Goal: Task Accomplishment & Management: Use online tool/utility

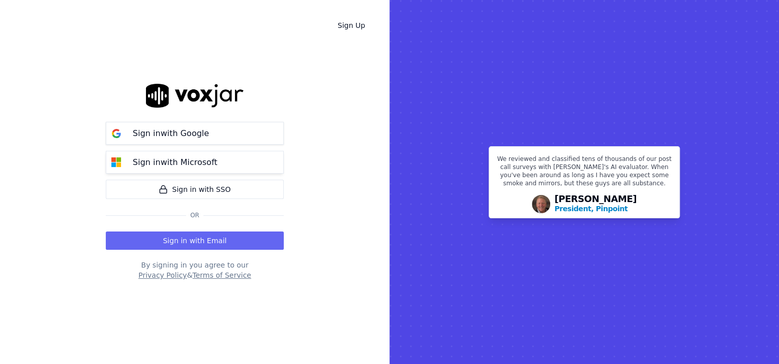
click at [178, 165] on p "Sign in with Microsoft" at bounding box center [175, 163] width 84 height 12
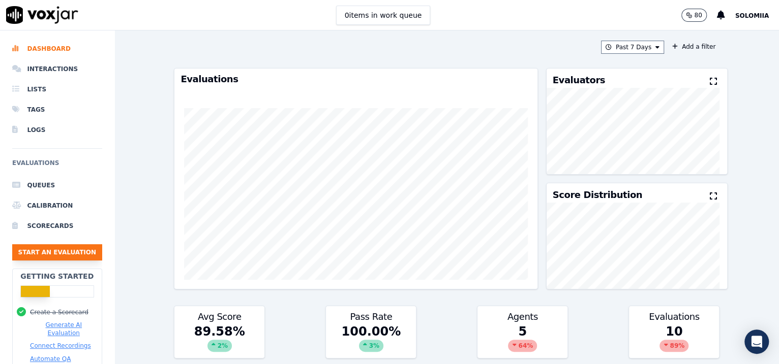
click at [65, 253] on button "Start an Evaluation" at bounding box center [57, 252] width 90 height 16
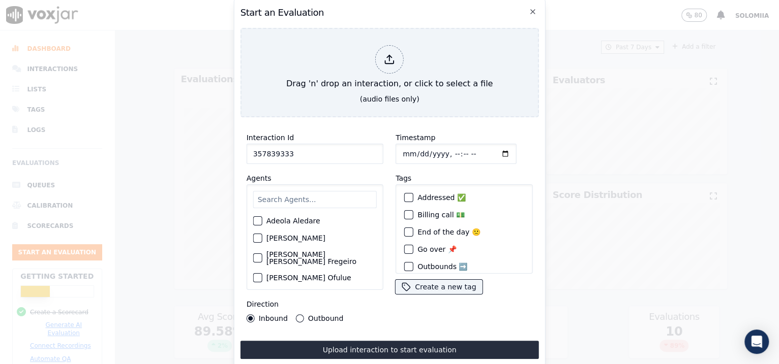
type input "357839333"
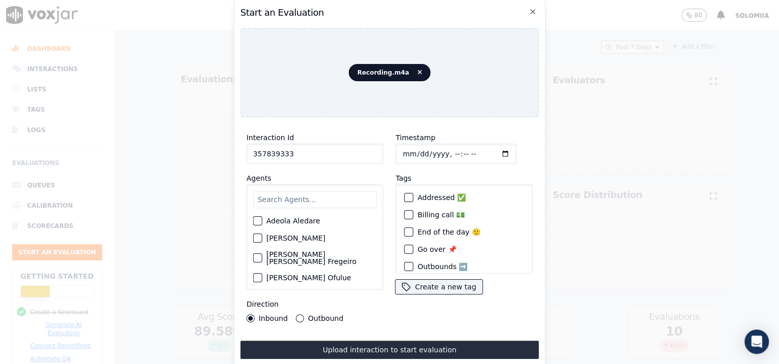
click at [400, 149] on input "Timestamp" at bounding box center [455, 154] width 121 height 20
type input "[DATE]T08:01"
click at [289, 201] on input "text" at bounding box center [314, 199] width 123 height 17
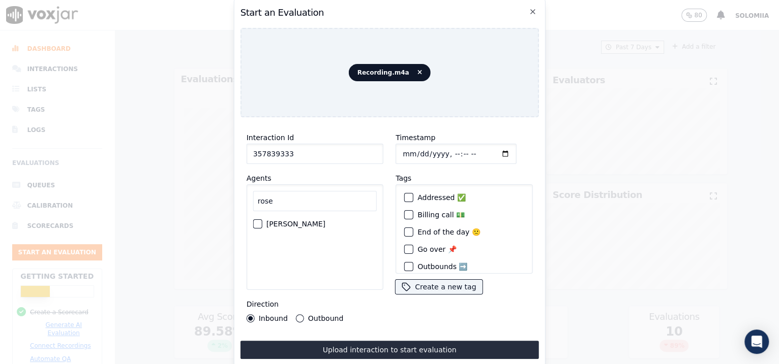
type input "rose"
click at [307, 223] on label "[PERSON_NAME]" at bounding box center [295, 224] width 59 height 7
click at [262, 223] on button "[PERSON_NAME]" at bounding box center [257, 224] width 9 height 9
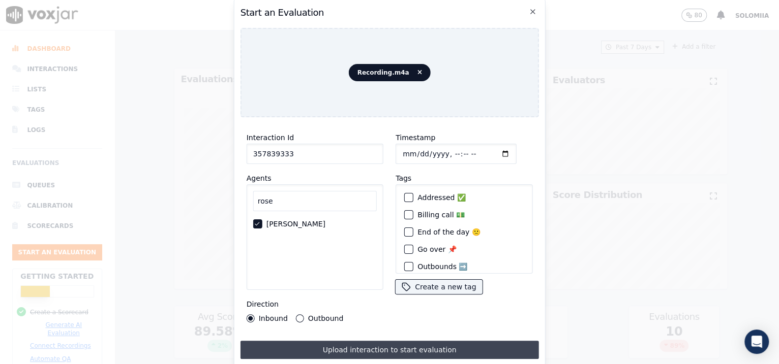
click at [395, 346] on button "Upload interaction to start evaluation" at bounding box center [389, 350] width 298 height 18
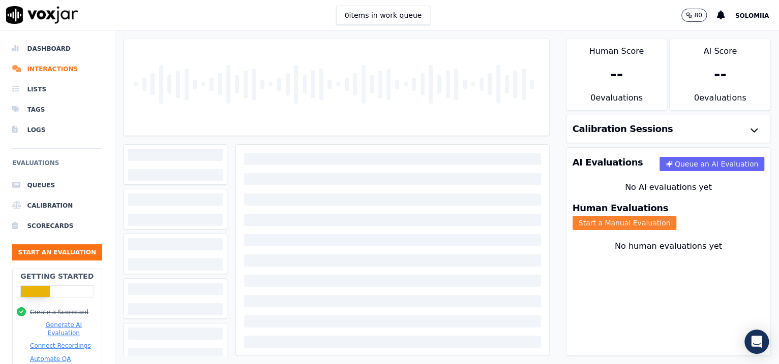
click at [664, 219] on button "Start a Manual Evaluation" at bounding box center [624, 223] width 104 height 14
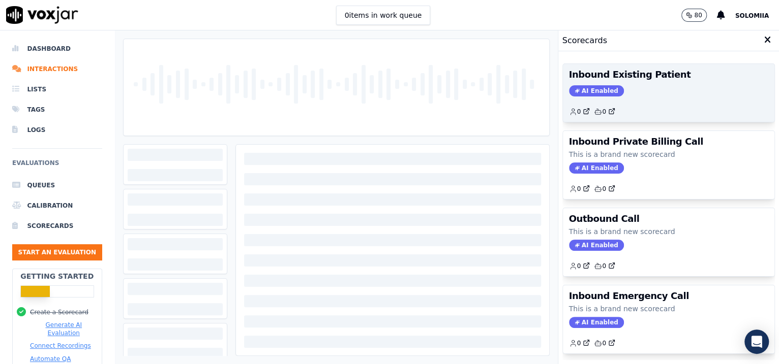
click at [676, 89] on div "AI Enabled" at bounding box center [669, 90] width 200 height 11
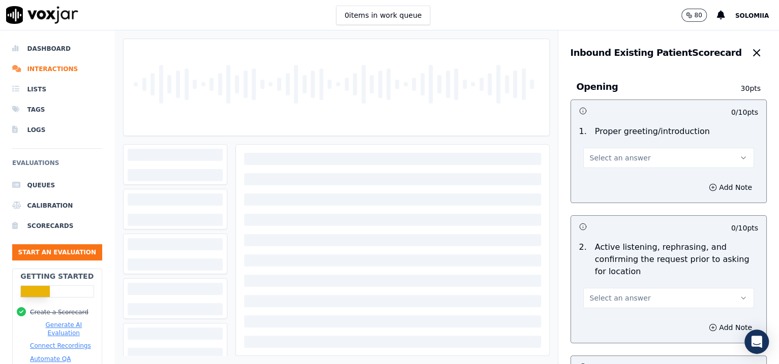
click at [622, 158] on span "Select an answer" at bounding box center [620, 158] width 61 height 10
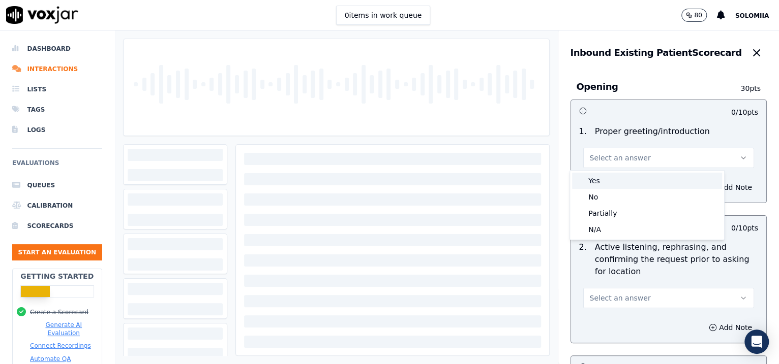
click at [635, 176] on div "Yes" at bounding box center [647, 181] width 150 height 16
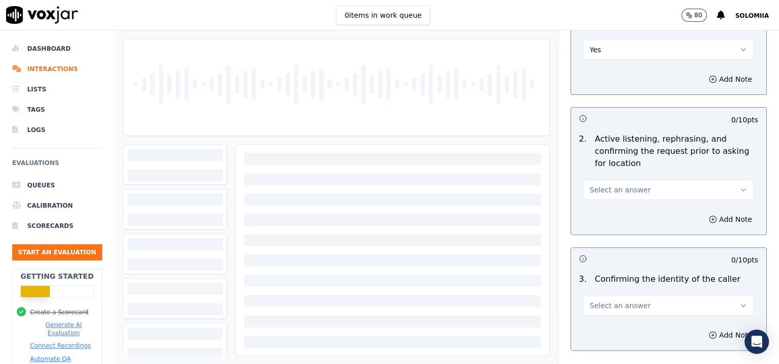
scroll to position [137, 0]
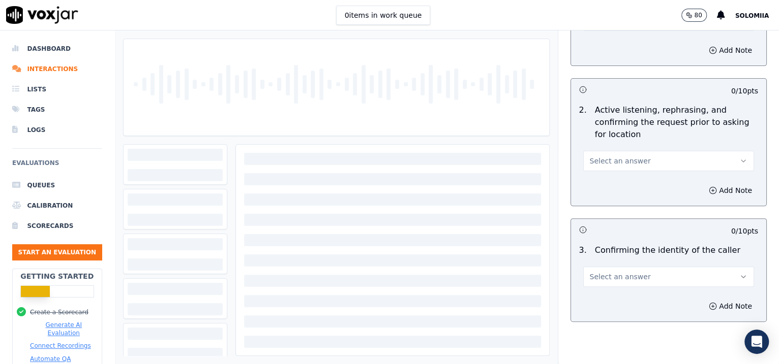
click at [623, 171] on div "2 . Active listening, rephrasing, and confirming the request prior to asking fo…" at bounding box center [669, 137] width 196 height 75
click at [610, 165] on span "Select an answer" at bounding box center [620, 161] width 61 height 10
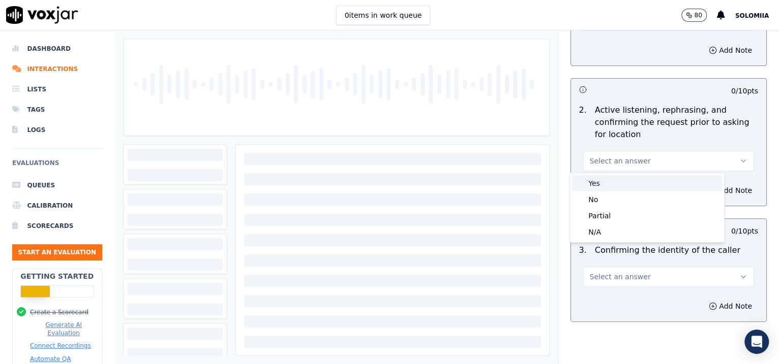
click at [610, 179] on div "Yes" at bounding box center [647, 183] width 150 height 16
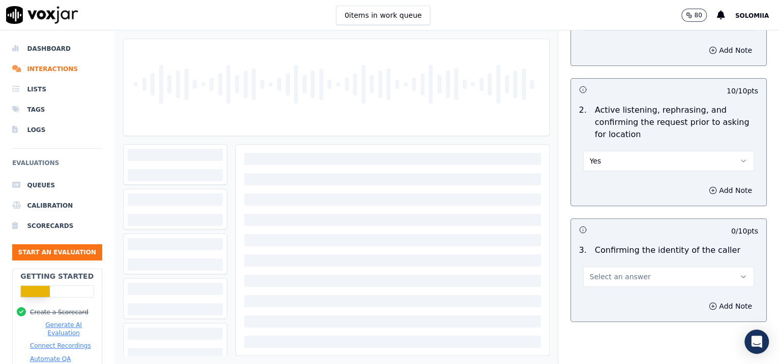
click at [626, 282] on button "Select an answer" at bounding box center [668, 277] width 171 height 20
click at [633, 292] on div "Yes" at bounding box center [647, 299] width 150 height 16
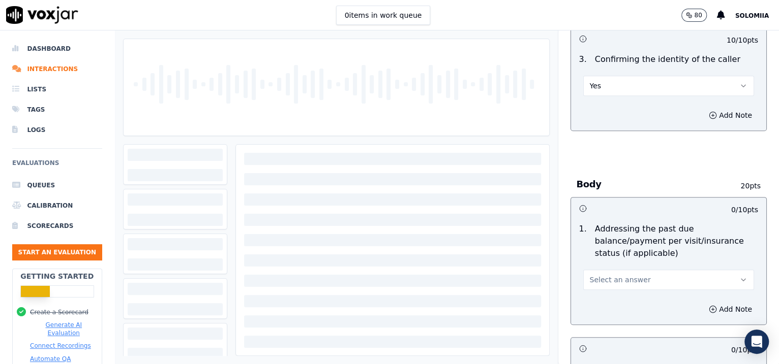
scroll to position [445, 0]
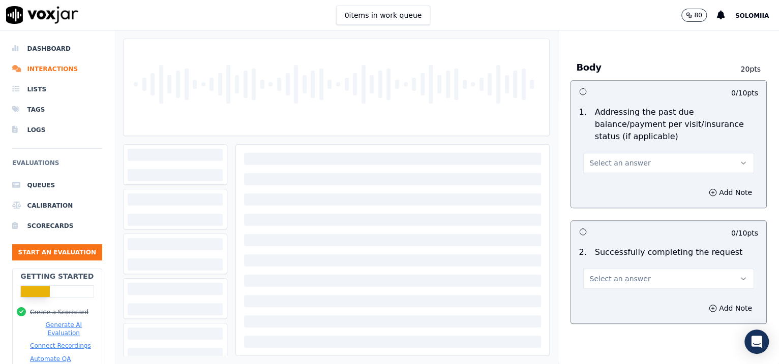
click at [625, 165] on span "Select an answer" at bounding box center [620, 163] width 61 height 10
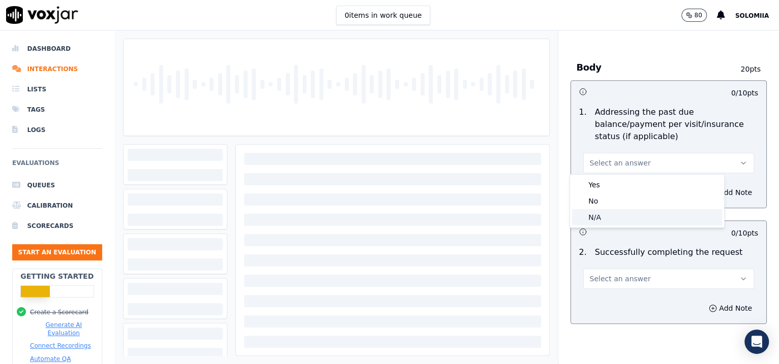
click at [626, 215] on div "N/A" at bounding box center [647, 217] width 150 height 16
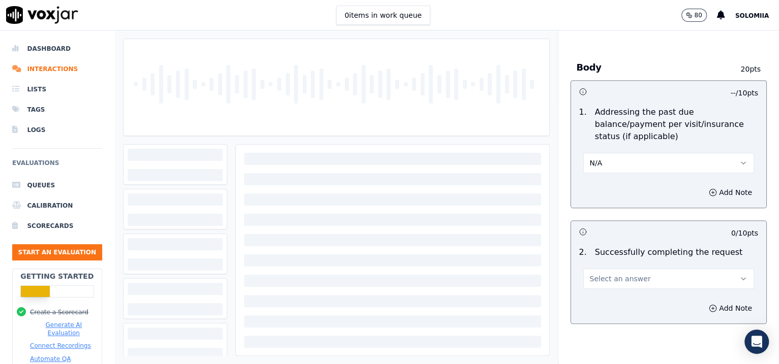
click at [602, 277] on span "Select an answer" at bounding box center [620, 279] width 61 height 10
click at [613, 292] on div "Yes" at bounding box center [647, 300] width 150 height 16
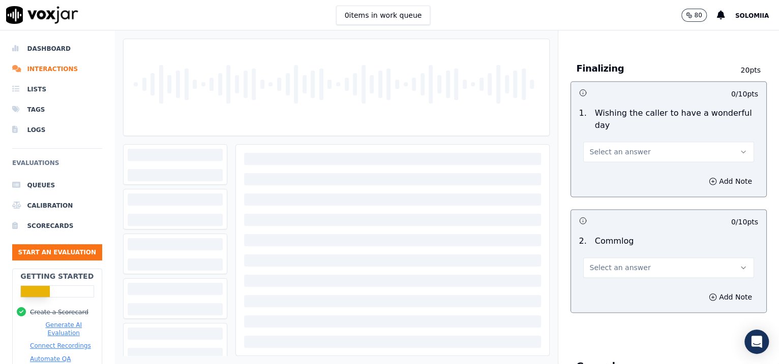
scroll to position [760, 0]
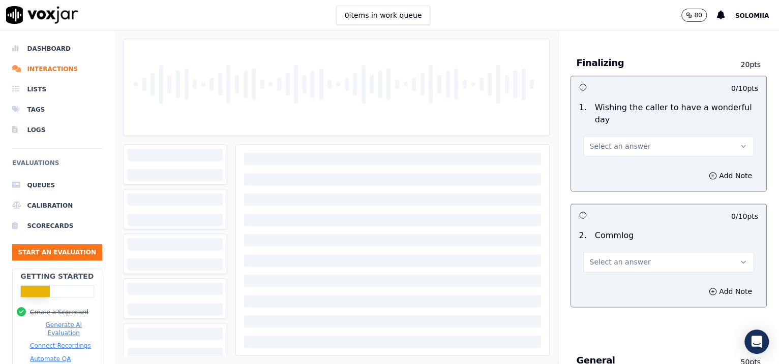
click at [632, 149] on button "Select an answer" at bounding box center [668, 146] width 171 height 20
click at [632, 164] on div "Yes" at bounding box center [647, 168] width 150 height 16
click at [627, 259] on span "Select an answer" at bounding box center [620, 262] width 61 height 10
click at [616, 284] on div "Yes" at bounding box center [647, 283] width 150 height 16
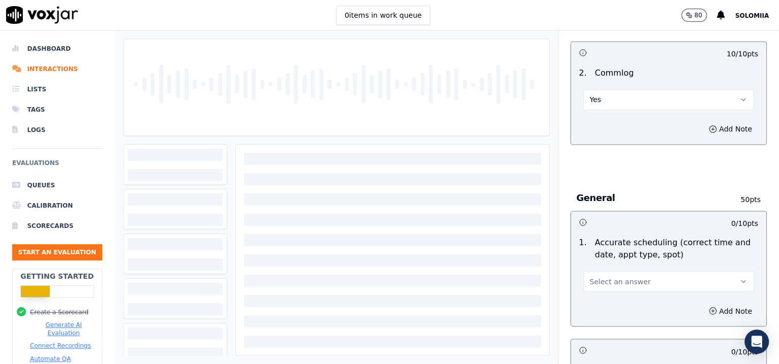
scroll to position [960, 0]
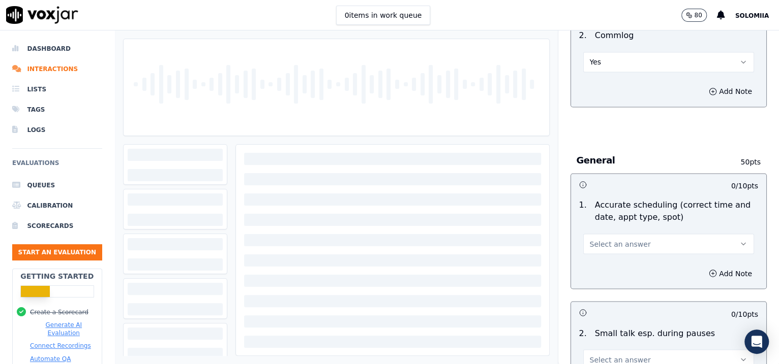
click at [638, 241] on button "Select an answer" at bounding box center [668, 244] width 171 height 20
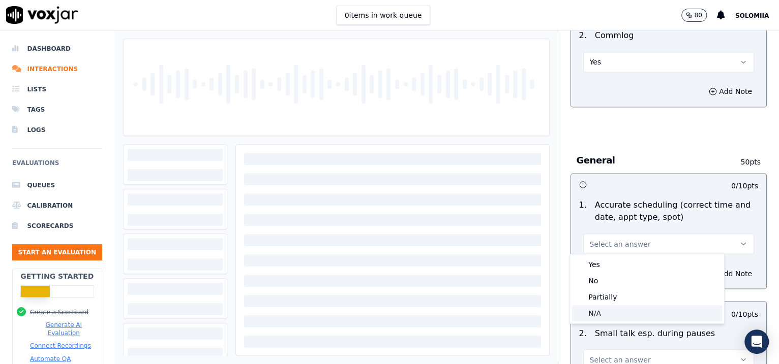
click at [609, 320] on div "N/A" at bounding box center [647, 313] width 150 height 16
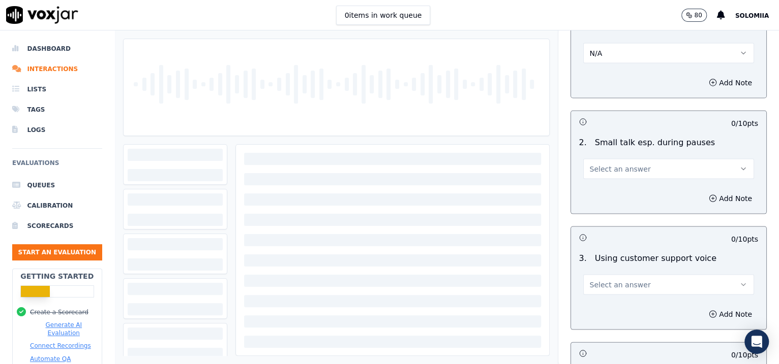
scroll to position [1163, 0]
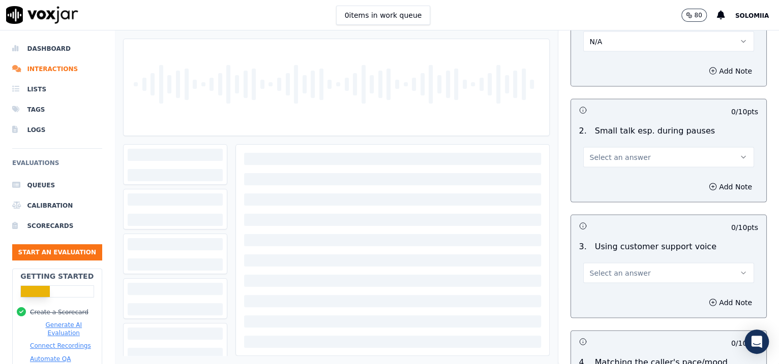
click at [628, 157] on button "Select an answer" at bounding box center [668, 157] width 171 height 20
click at [616, 201] on div "No" at bounding box center [647, 194] width 150 height 16
click at [617, 272] on span "Select an answer" at bounding box center [620, 273] width 61 height 10
click at [630, 288] on div "Yes" at bounding box center [647, 293] width 150 height 16
drag, startPoint x: 747, startPoint y: 242, endPoint x: 752, endPoint y: 253, distance: 11.8
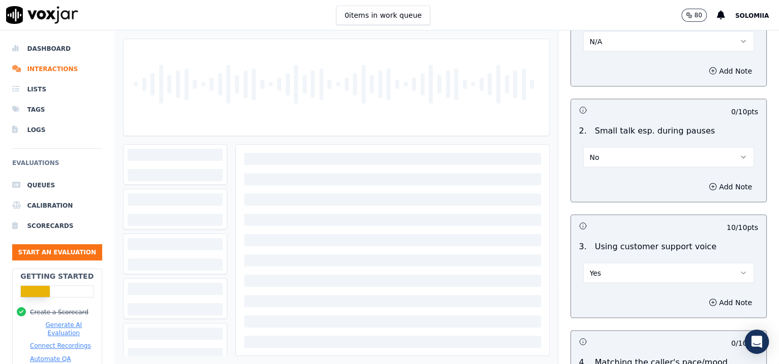
click at [752, 253] on div "Inbound Existing Patient Scorecard Opening 30 pts 10 / 10 pts 1 . Proper greeti…" at bounding box center [668, 197] width 221 height 334
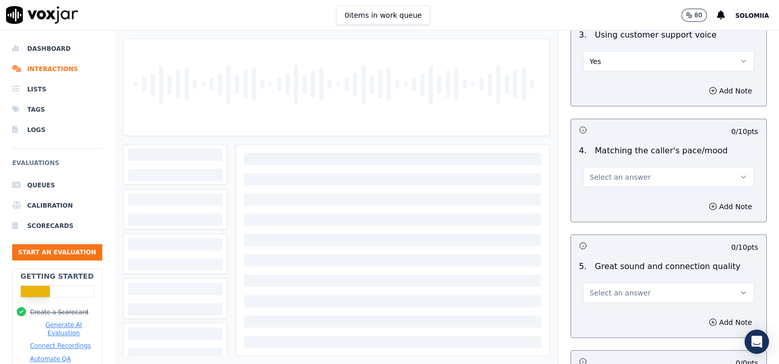
scroll to position [1394, 0]
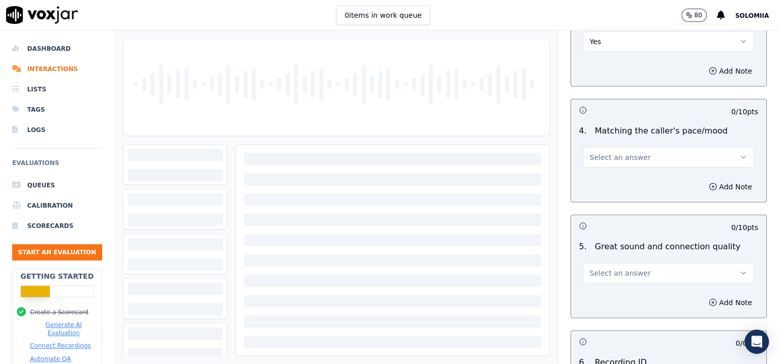
click at [605, 154] on span "Select an answer" at bounding box center [620, 157] width 61 height 10
click at [626, 178] on div "Yes" at bounding box center [647, 178] width 150 height 16
click at [625, 269] on span "Select an answer" at bounding box center [620, 273] width 61 height 10
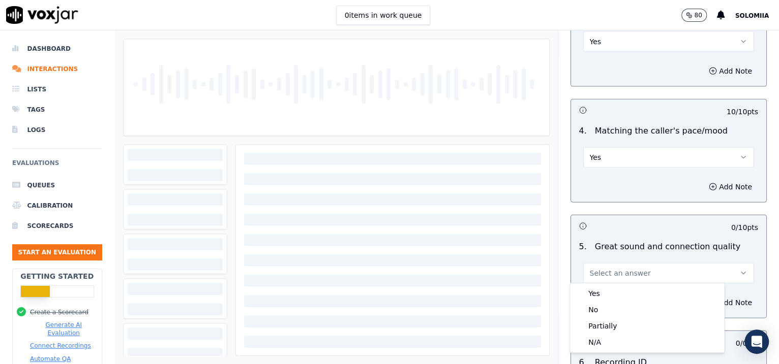
click at [652, 289] on body "0 items in work queue 80 Solomiia Dashboard Interactions Lists Tags Logs Evalua…" at bounding box center [389, 182] width 779 height 364
click at [652, 289] on div "Yes" at bounding box center [647, 294] width 150 height 16
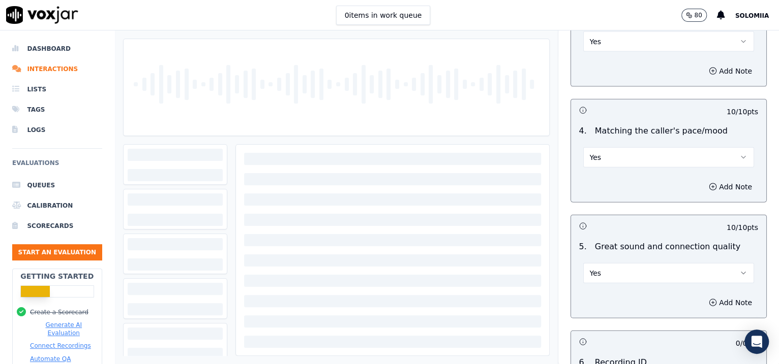
click at [750, 272] on div "Inbound Existing Patient Scorecard Opening 30 pts 10 / 10 pts 1 . Proper greeti…" at bounding box center [668, 197] width 221 height 334
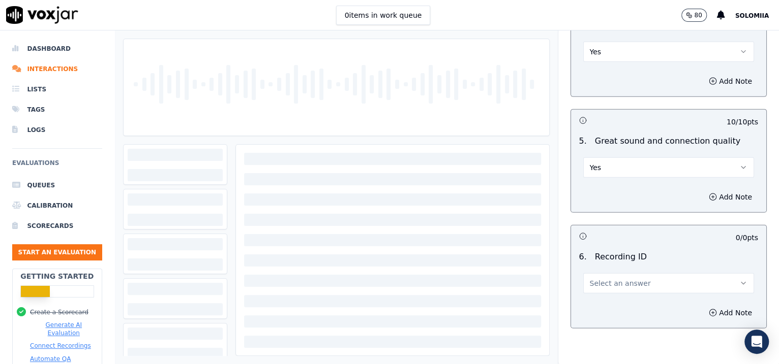
scroll to position [1551, 0]
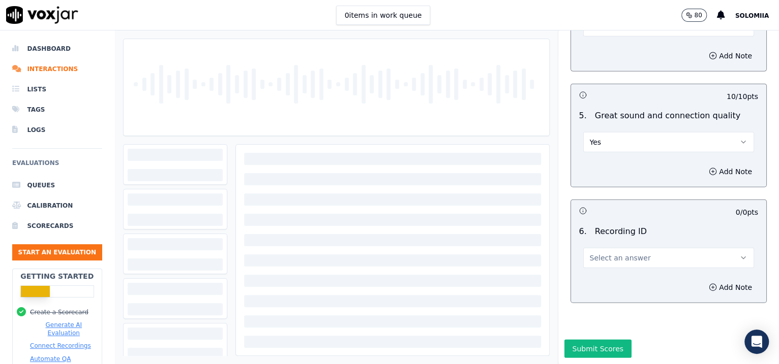
click at [625, 253] on span "Select an answer" at bounding box center [620, 258] width 61 height 10
click at [601, 263] on div "N/A" at bounding box center [647, 258] width 150 height 16
click at [702, 281] on button "Add Note" at bounding box center [729, 288] width 55 height 14
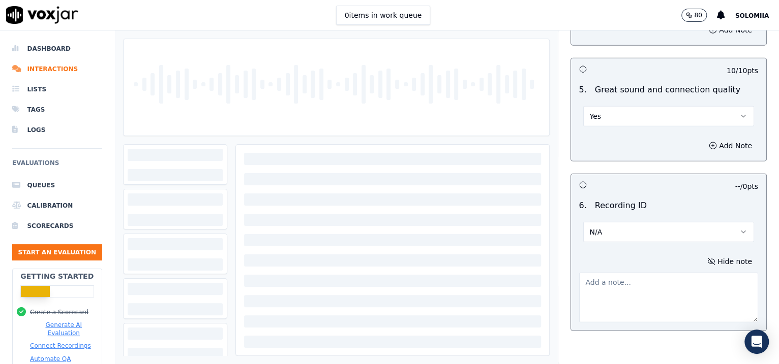
click at [628, 280] on textarea at bounding box center [668, 298] width 179 height 50
paste textarea "357839333"
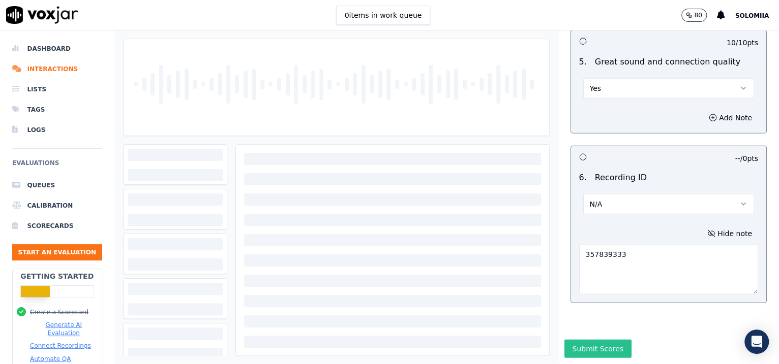
type textarea "357839333"
click at [598, 340] on button "Submit Scores" at bounding box center [598, 349] width 68 height 18
